Goal: Transaction & Acquisition: Purchase product/service

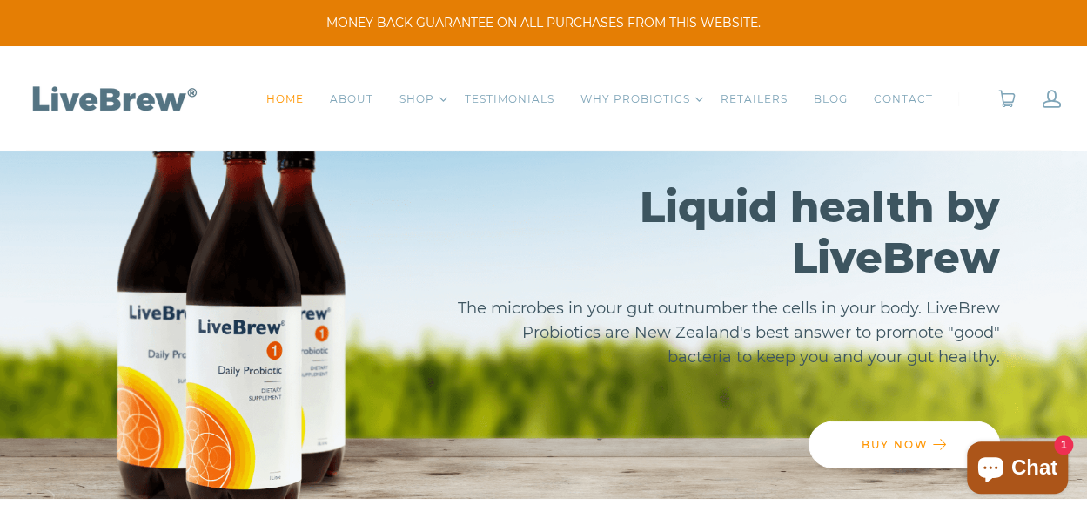
click at [462, 191] on h2 "Liquid health by LiveBrew" at bounding box center [728, 232] width 544 height 101
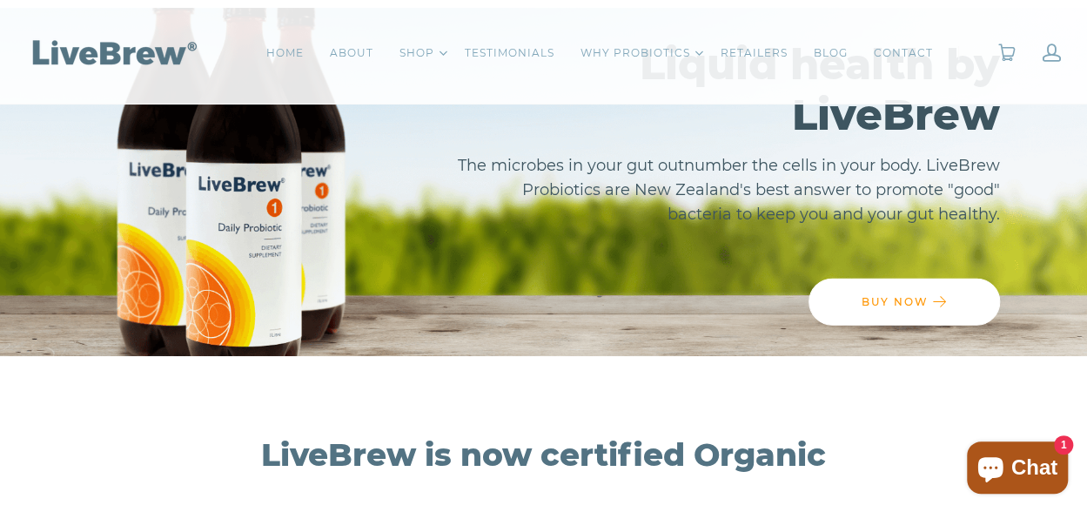
scroll to position [139, 0]
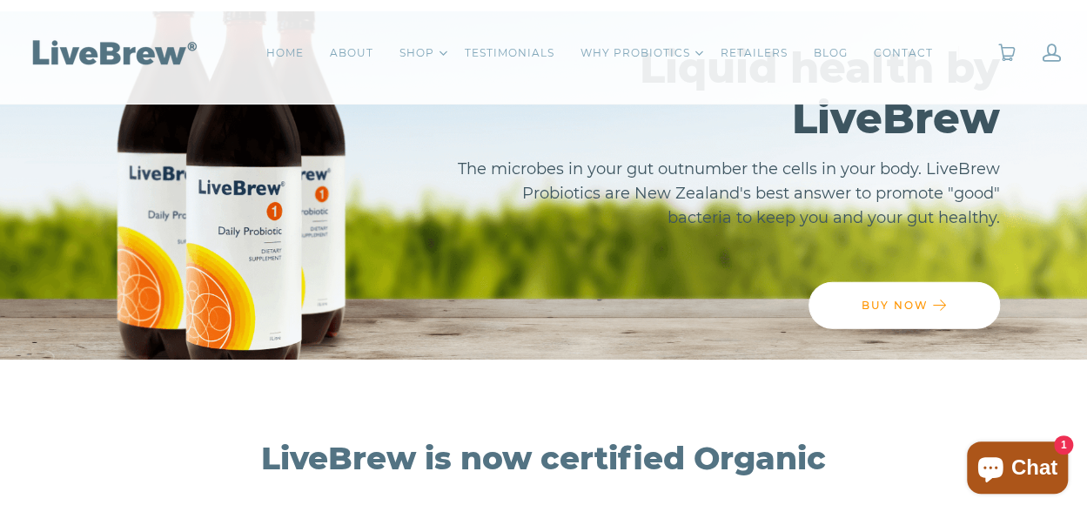
click at [535, 226] on p "The microbes in your gut outnumber the cells in your body. LiveBrew Probiotics …" at bounding box center [728, 193] width 544 height 73
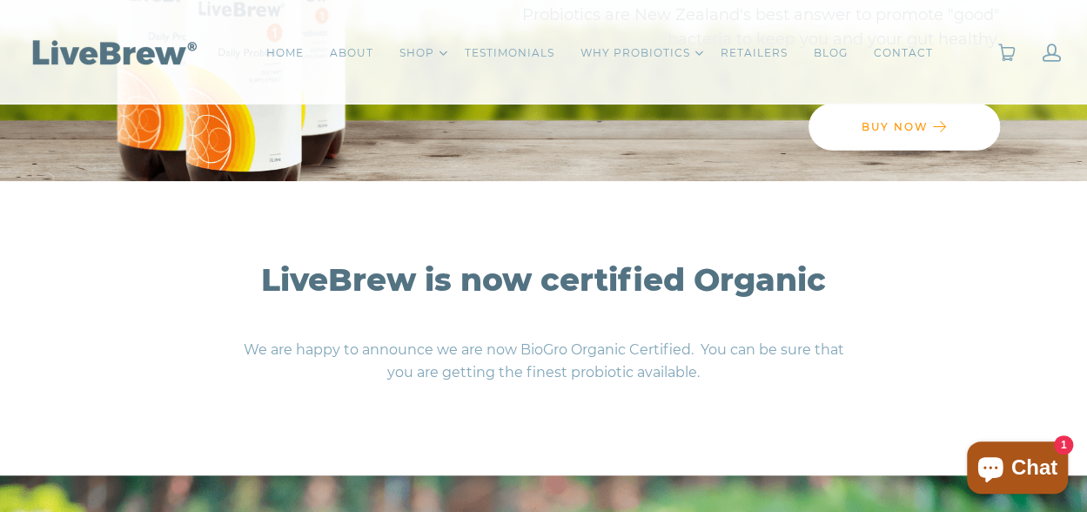
scroll to position [383, 0]
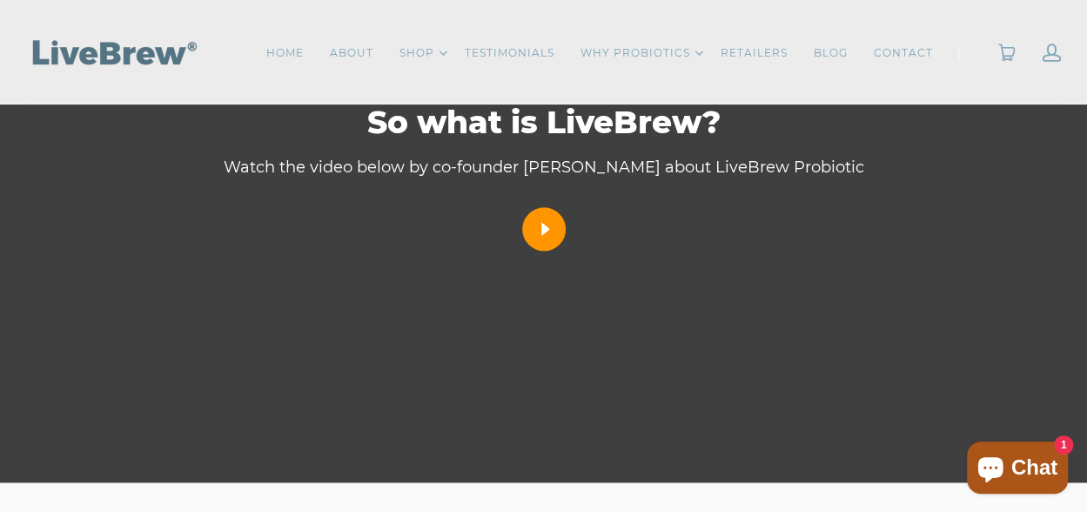
scroll to position [4109, 0]
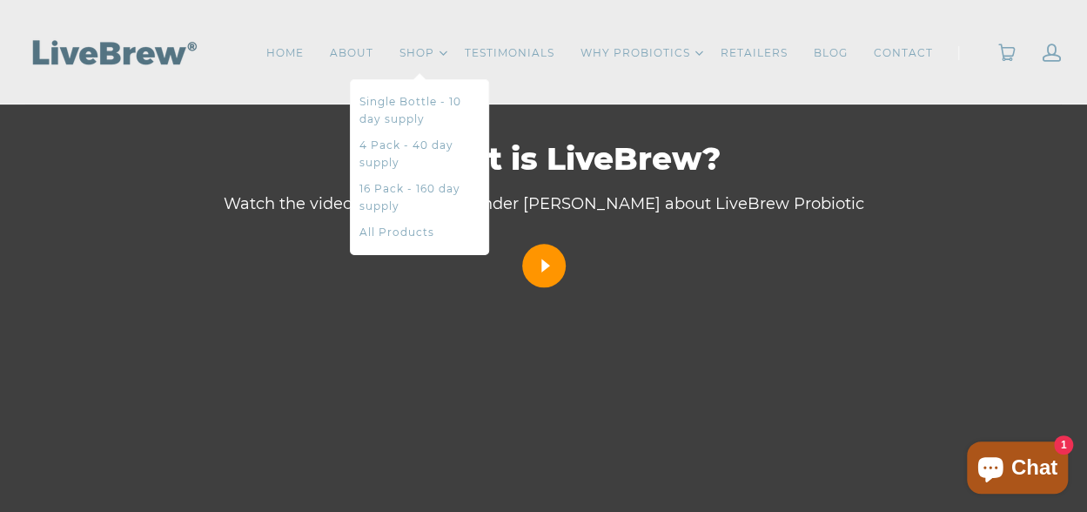
click at [442, 50] on li "SHOP Toggle Dropdown Single Bottle - 10 day supply 4 Pack - 40 day supply 16 Pa…" at bounding box center [419, 53] width 65 height 52
click at [447, 53] on link "Toggle Dropdown" at bounding box center [443, 53] width 9 height 14
click at [447, 51] on link "Toggle Dropdown" at bounding box center [443, 53] width 9 height 14
click at [402, 232] on link "All Products" at bounding box center [420, 232] width 120 height 17
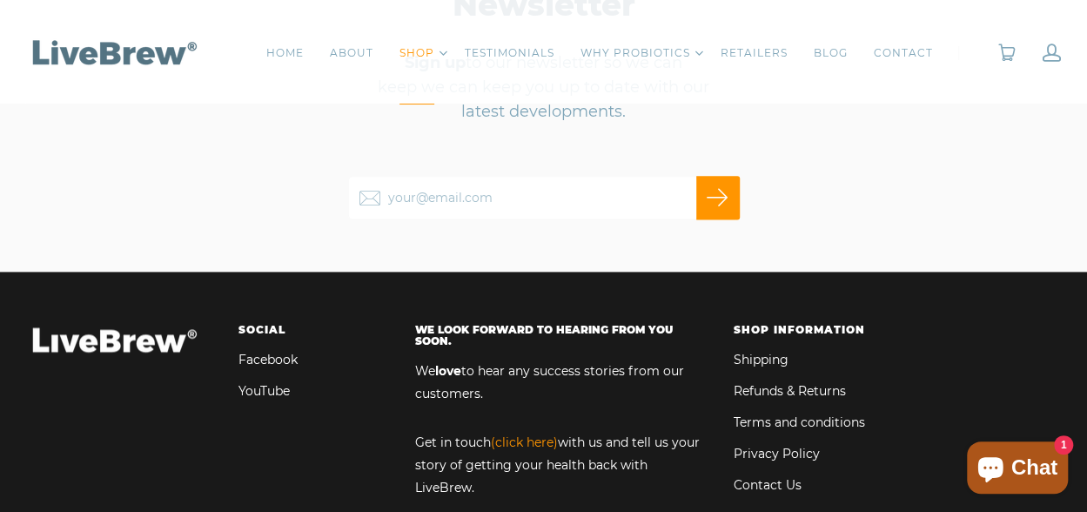
scroll to position [1079, 0]
